Goal: Obtain resource: Download file/media

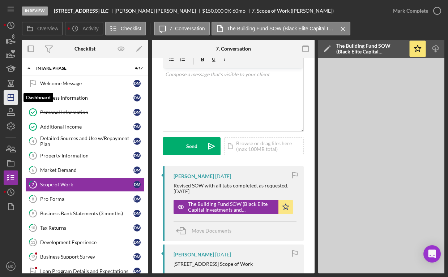
click at [5, 97] on icon "Icon/Dashboard" at bounding box center [11, 98] width 18 height 18
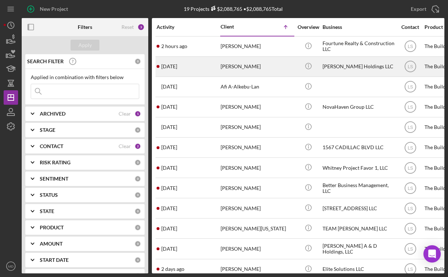
click at [221, 69] on div "[PERSON_NAME]" at bounding box center [257, 66] width 72 height 19
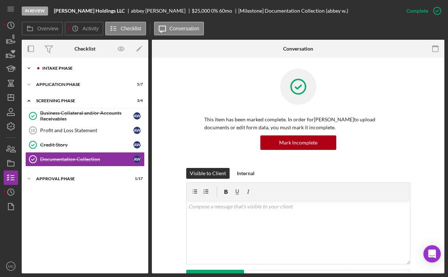
click at [100, 69] on div "Intake Phase" at bounding box center [90, 68] width 97 height 4
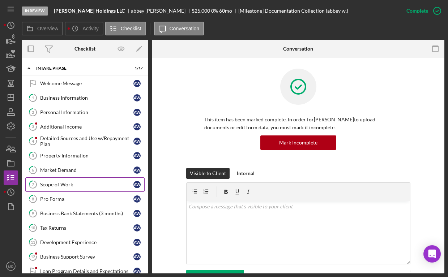
click at [99, 184] on div "Scope of Work" at bounding box center [86, 185] width 93 height 6
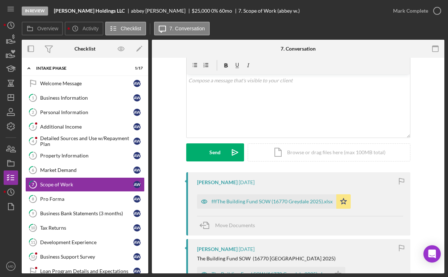
scroll to position [30, 0]
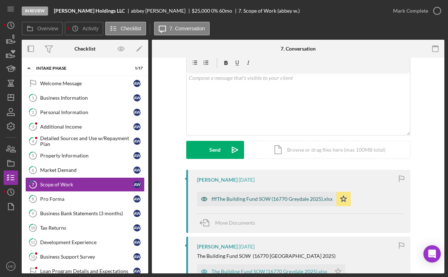
click at [301, 205] on div "fffThe Building Fund SOW (16770 Greydale 2025).xlsx" at bounding box center [266, 199] width 139 height 14
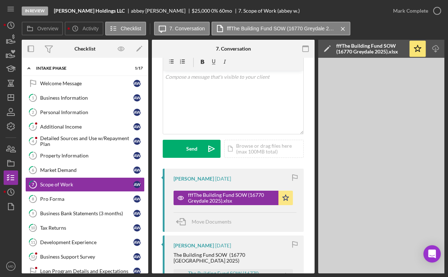
scroll to position [56, 0]
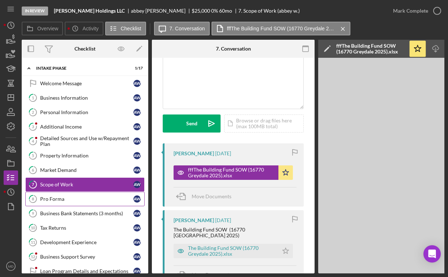
click at [78, 197] on div "Pro Forma" at bounding box center [86, 199] width 93 height 6
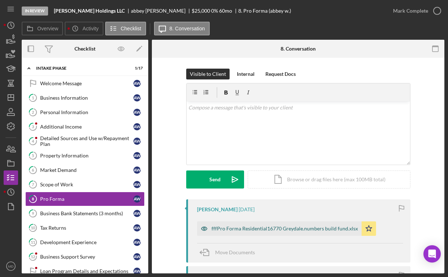
click at [238, 232] on div "fffPro Forma Residential16770 Greydale.numbers build fund.xlsx" at bounding box center [279, 229] width 164 height 14
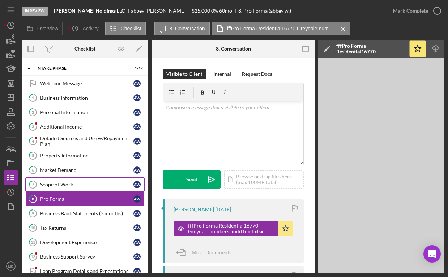
click at [83, 189] on link "7 Scope of Work a w" at bounding box center [84, 185] width 119 height 14
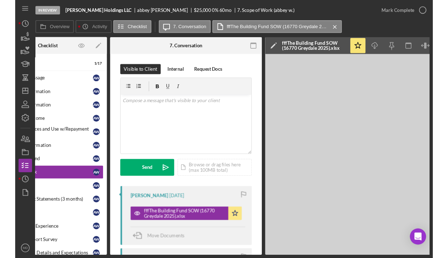
scroll to position [0, 91]
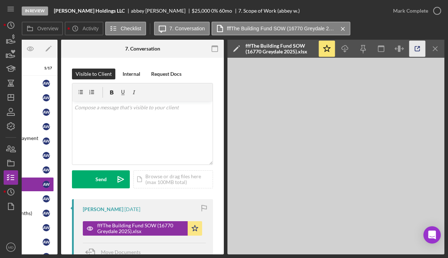
click at [419, 50] on icon "button" at bounding box center [417, 49] width 16 height 16
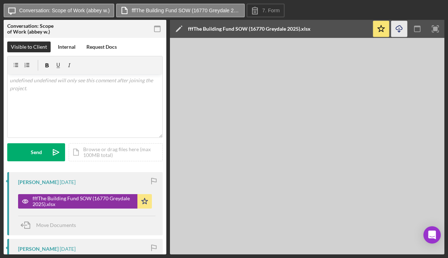
click at [399, 29] on line "button" at bounding box center [399, 30] width 0 height 4
